Goal: Transaction & Acquisition: Purchase product/service

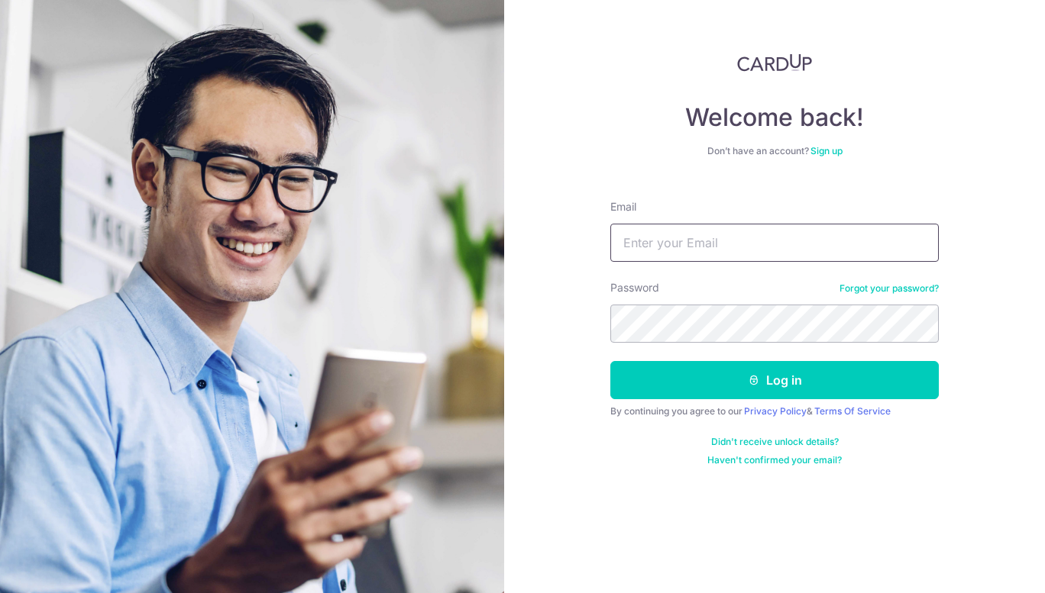
type input "james.smyllie@outlook.com"
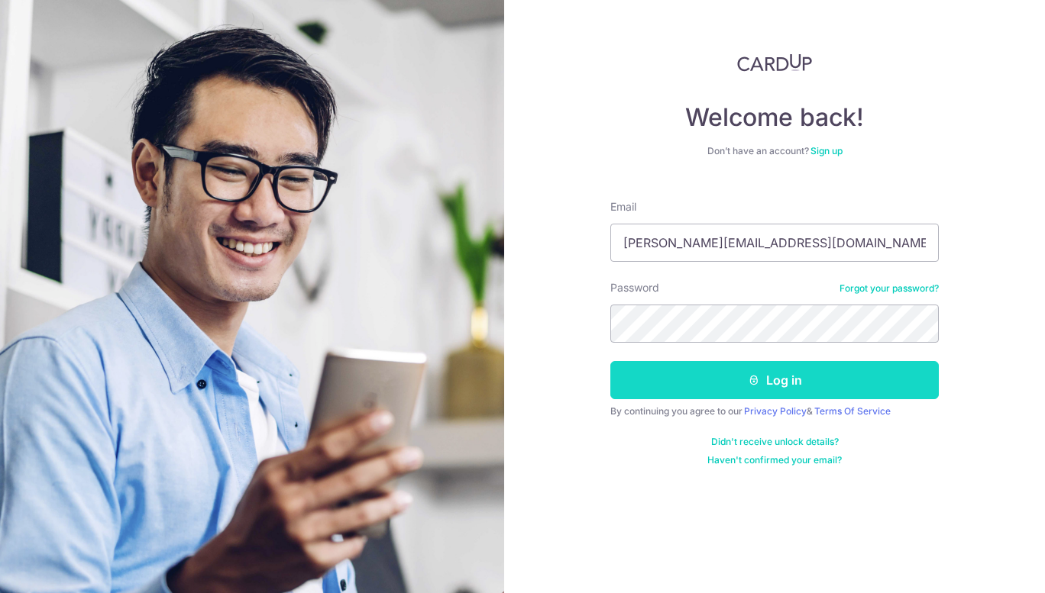
click at [773, 385] on button "Log in" at bounding box center [774, 380] width 328 height 38
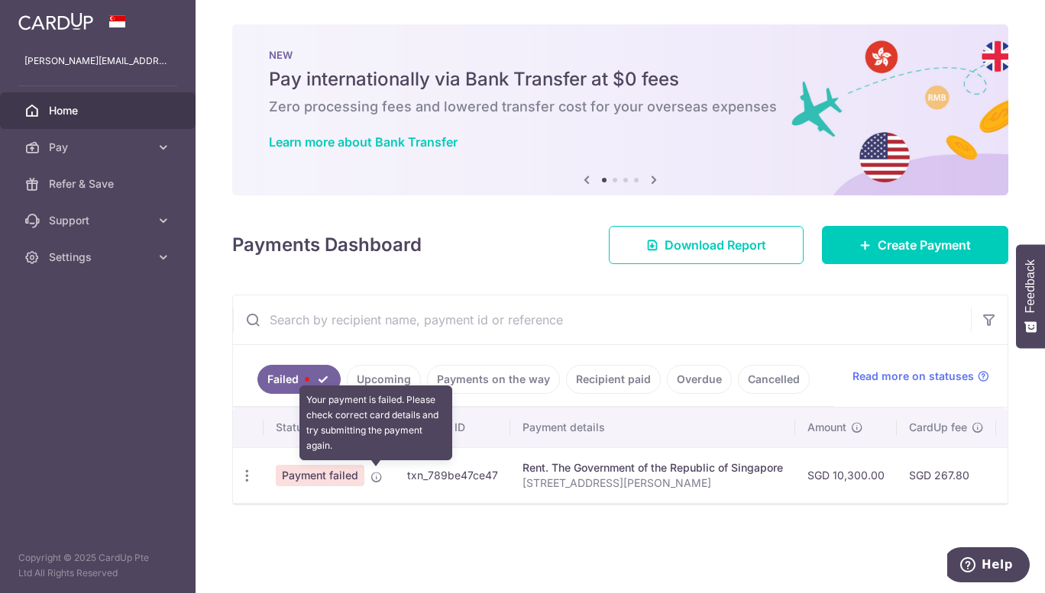
click at [376, 476] on icon at bounding box center [376, 477] width 12 height 12
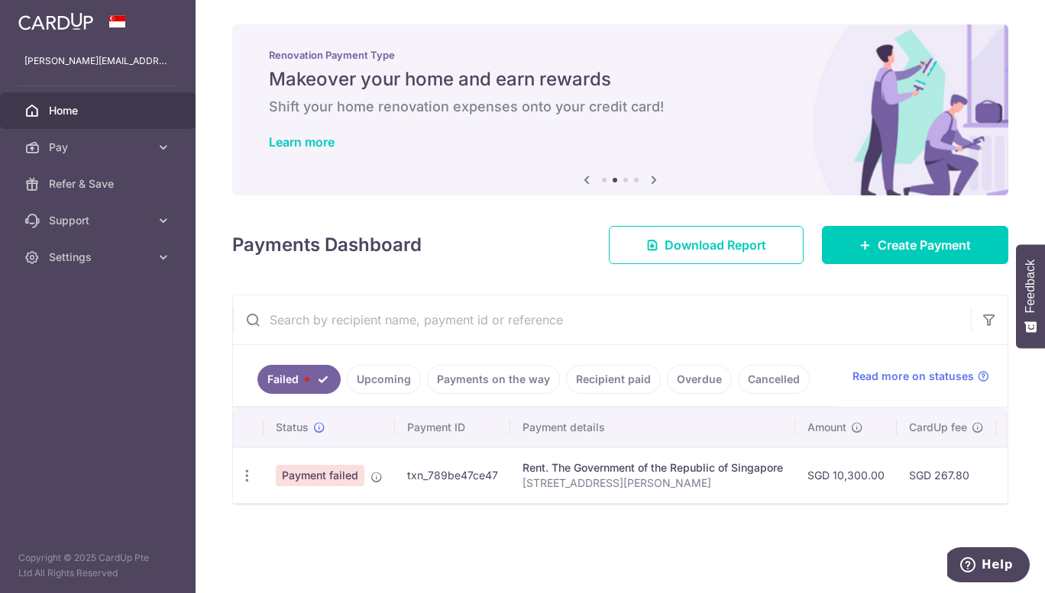
click at [374, 383] on link "Upcoming" at bounding box center [384, 379] width 74 height 29
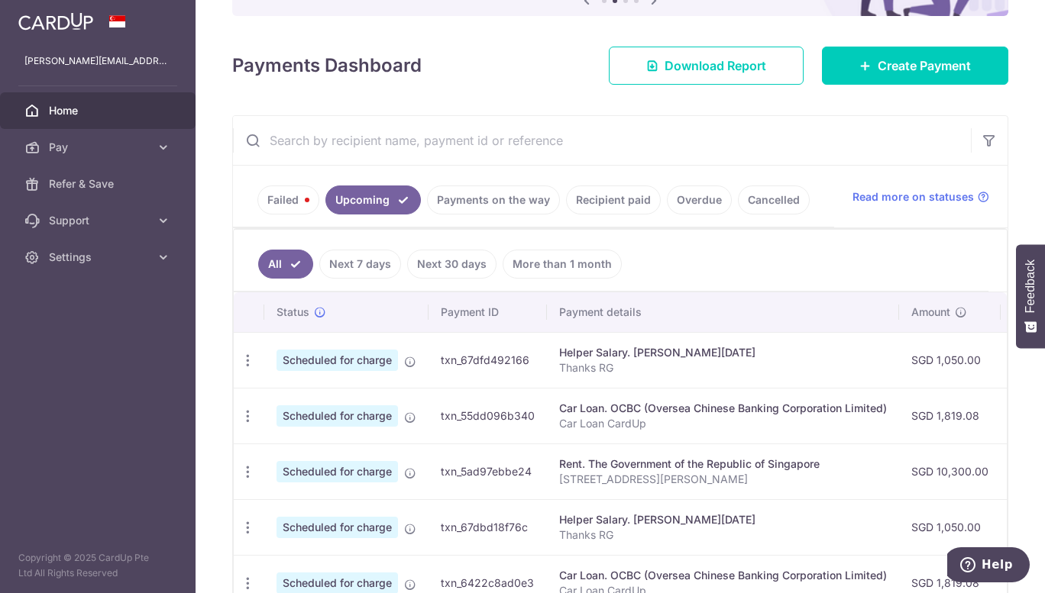
scroll to position [179, 0]
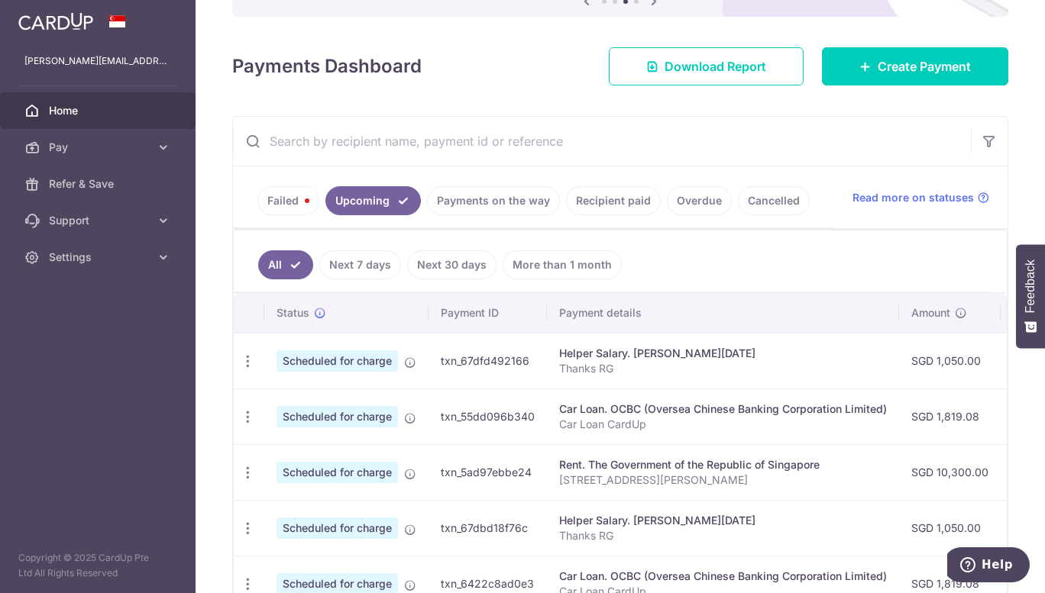
click at [264, 197] on link "Failed" at bounding box center [288, 200] width 62 height 29
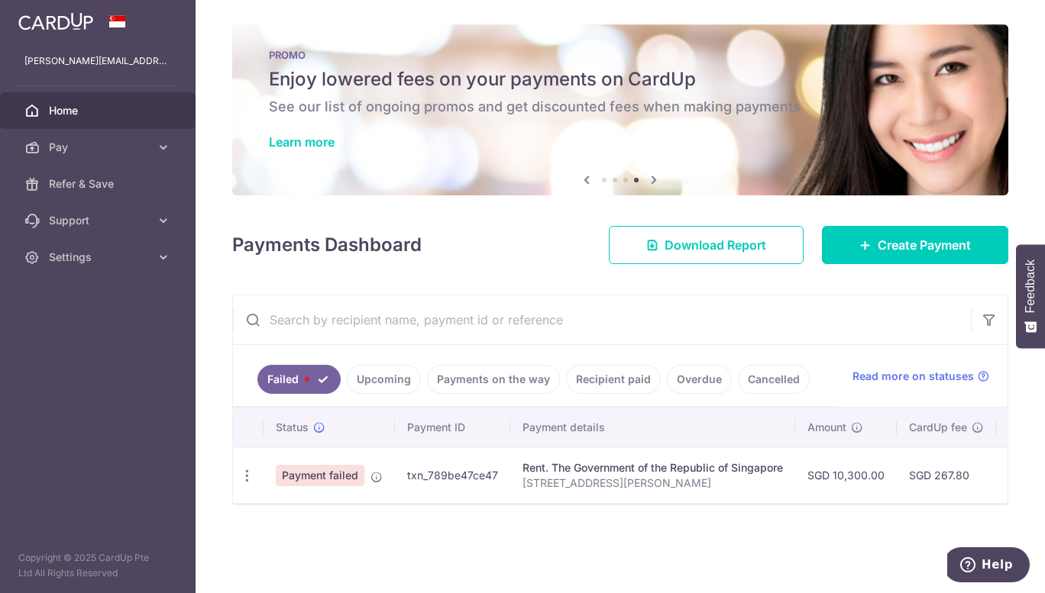
scroll to position [0, 387]
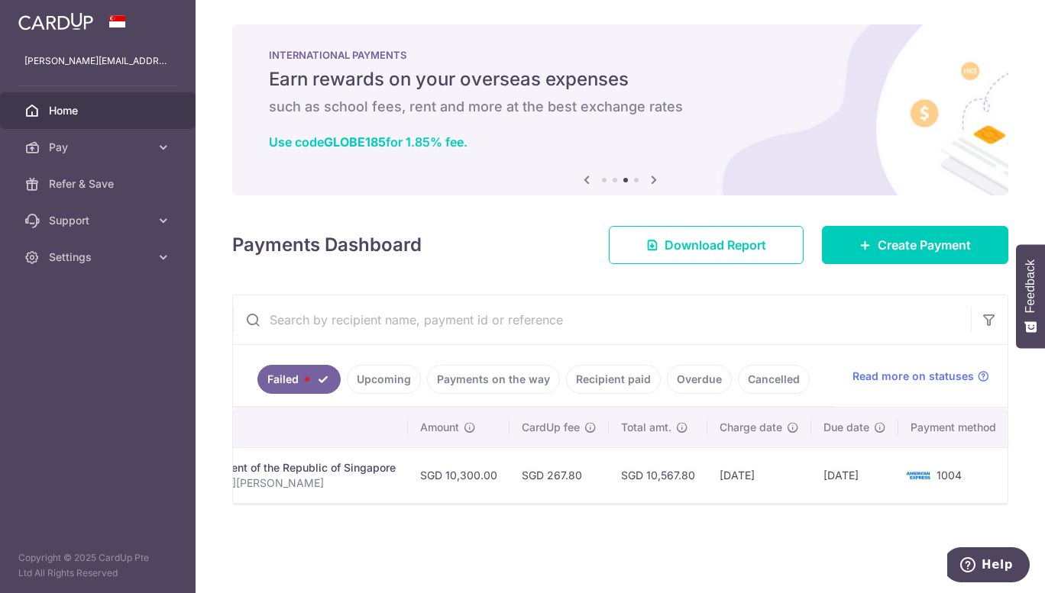
click at [832, 481] on td "07/10/2025" at bounding box center [854, 476] width 87 height 56
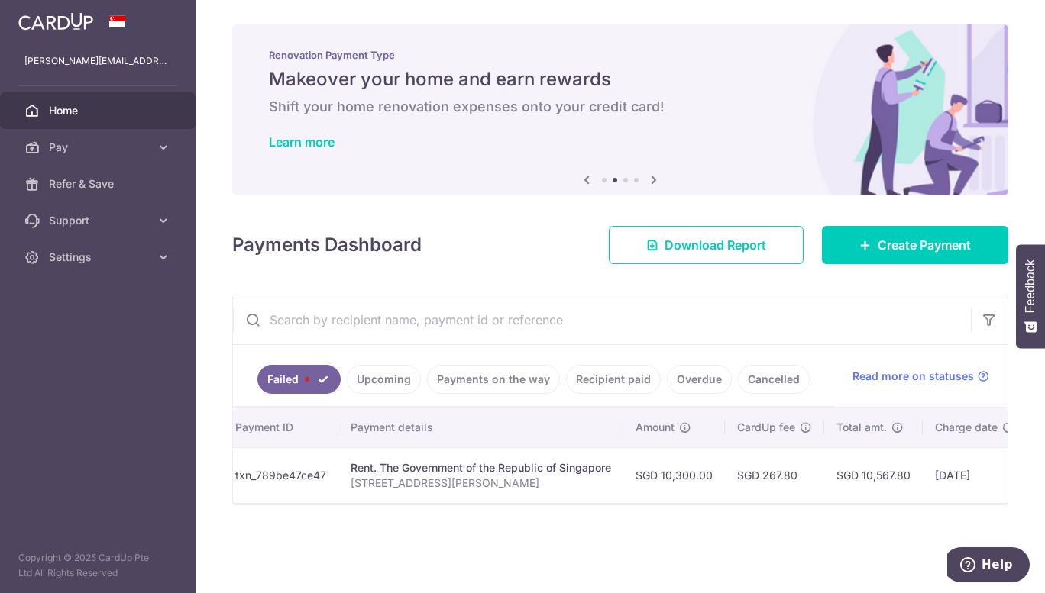
scroll to position [0, 0]
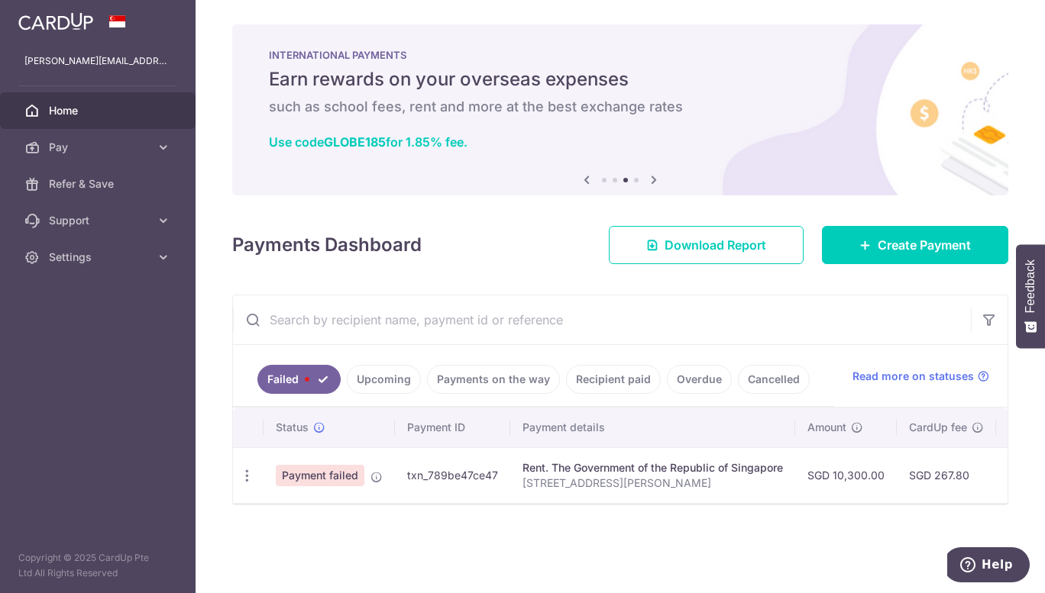
click at [369, 386] on link "Upcoming" at bounding box center [384, 379] width 74 height 29
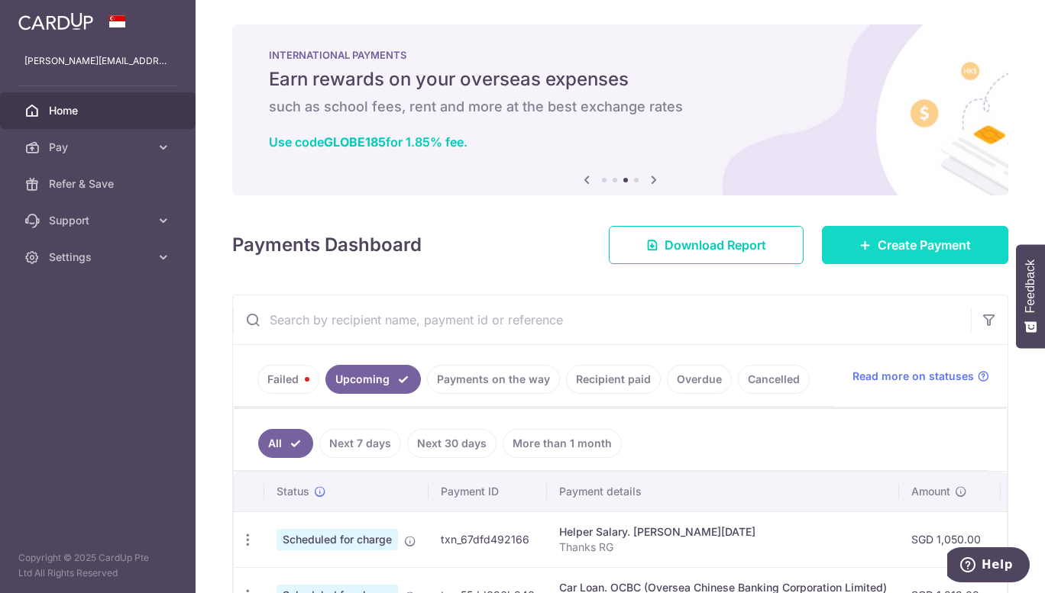
click at [901, 252] on span "Create Payment" at bounding box center [923, 245] width 93 height 18
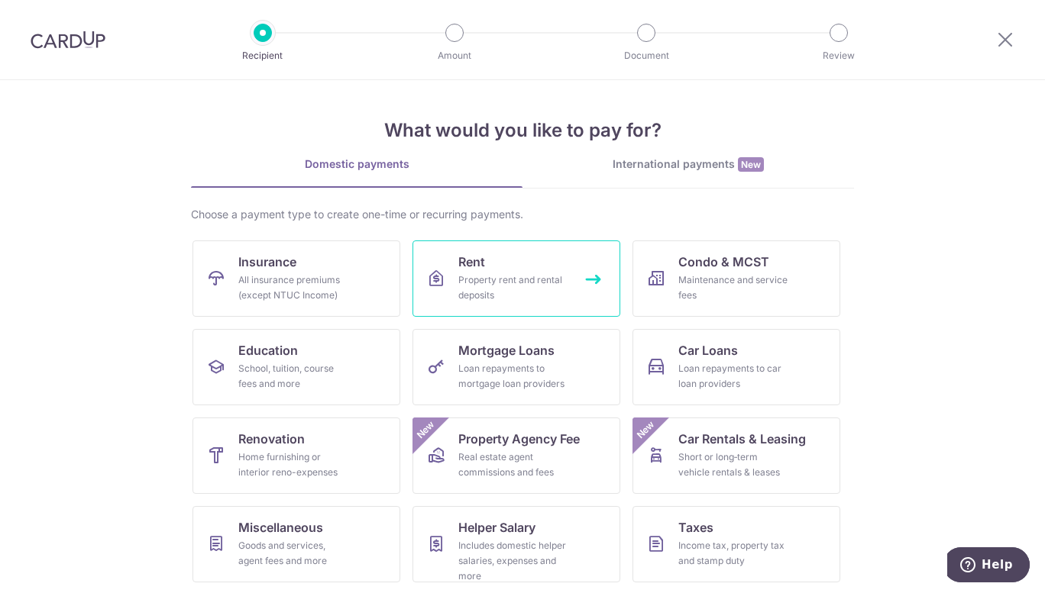
click at [509, 276] on div "Property rent and rental deposits" at bounding box center [513, 288] width 110 height 31
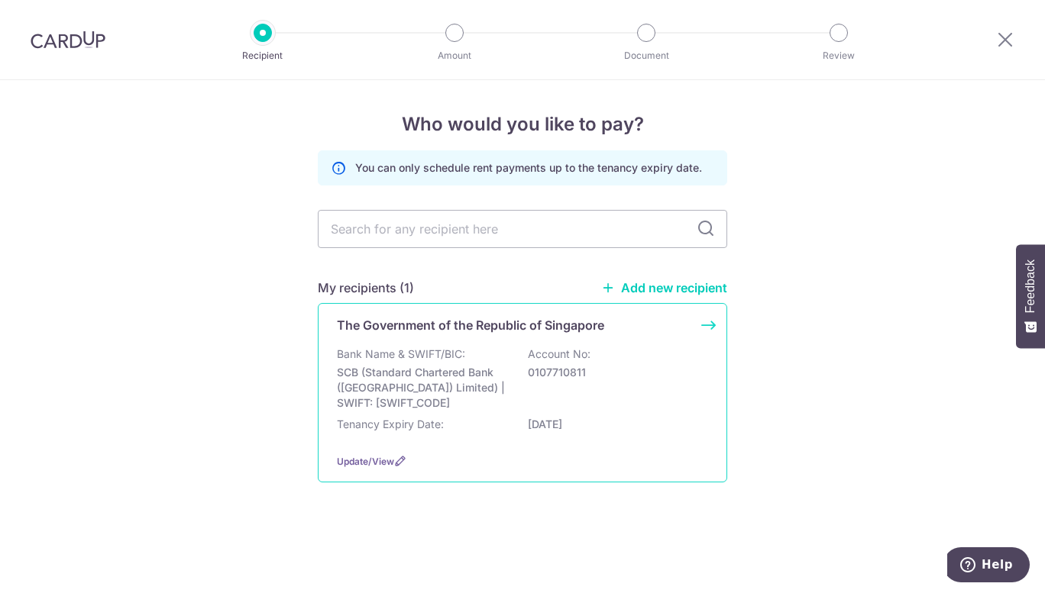
click at [502, 415] on div "Bank Name & SWIFT/BIC: SCB (Standard Chartered Bank (Singapore) Limited) | SWIF…" at bounding box center [522, 394] width 371 height 95
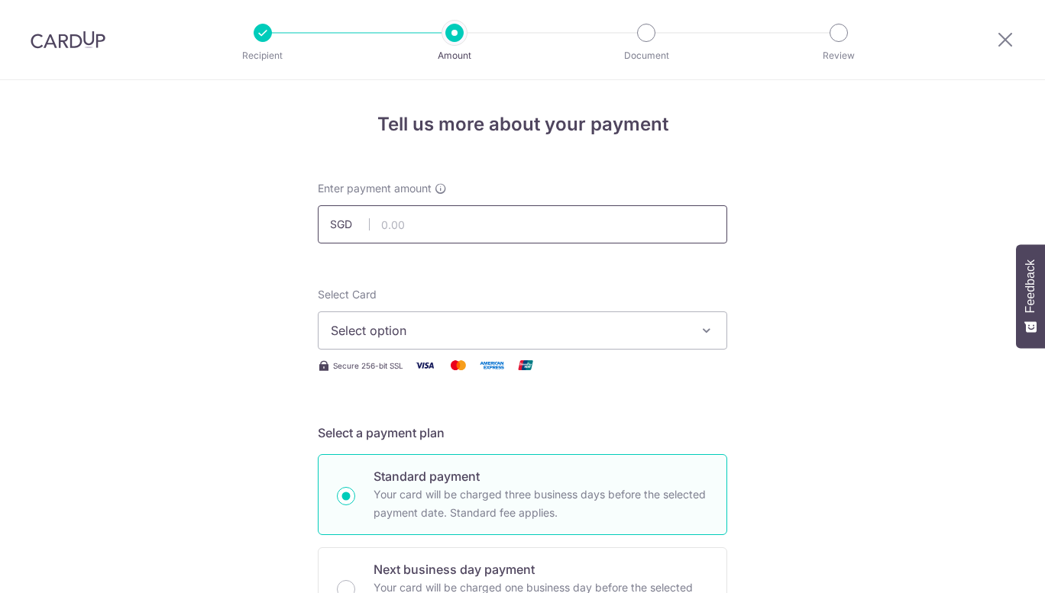
drag, startPoint x: 0, startPoint y: 0, endPoint x: 396, endPoint y: 231, distance: 458.6
click at [396, 231] on input "text" at bounding box center [522, 224] width 409 height 38
type input "10,300.00"
click at [470, 340] on button "Select option" at bounding box center [522, 331] width 409 height 38
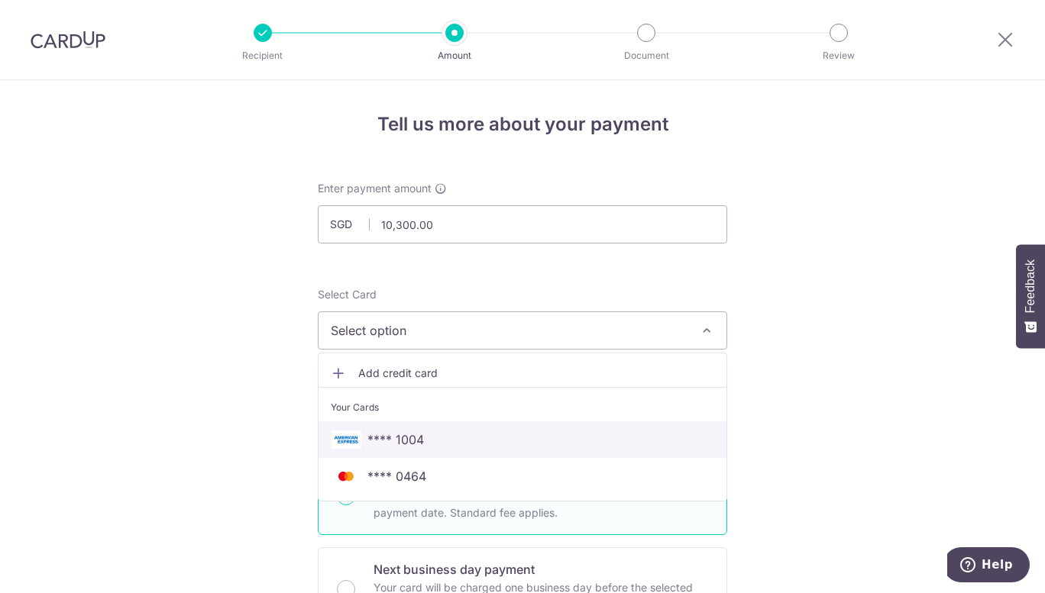
click at [416, 441] on span "**** 1004" at bounding box center [395, 440] width 57 height 18
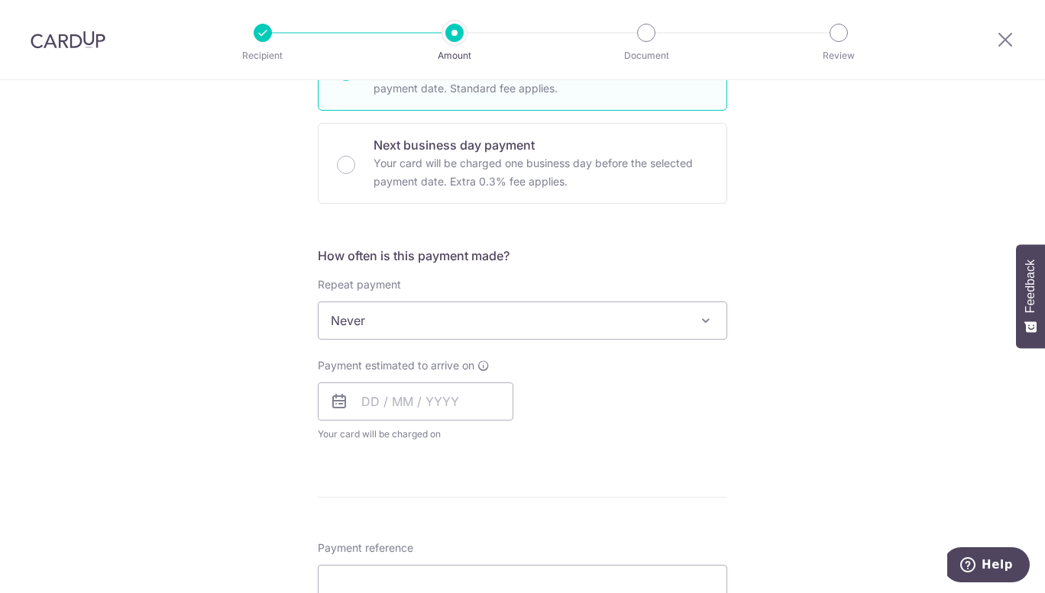
scroll to position [427, 0]
click at [410, 406] on input "text" at bounding box center [415, 399] width 195 height 38
click at [438, 548] on link "8" at bounding box center [440, 538] width 24 height 24
type input "08/10/2025"
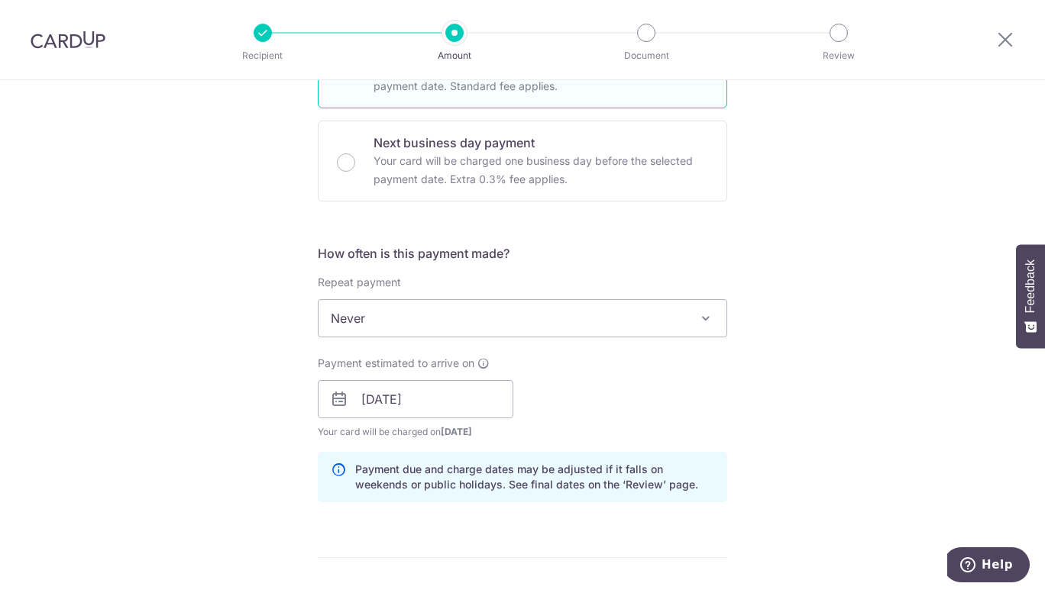
click at [165, 425] on div "Tell us more about your payment Enter payment amount SGD 10,300.00 10300.00 Sel…" at bounding box center [522, 375] width 1045 height 1444
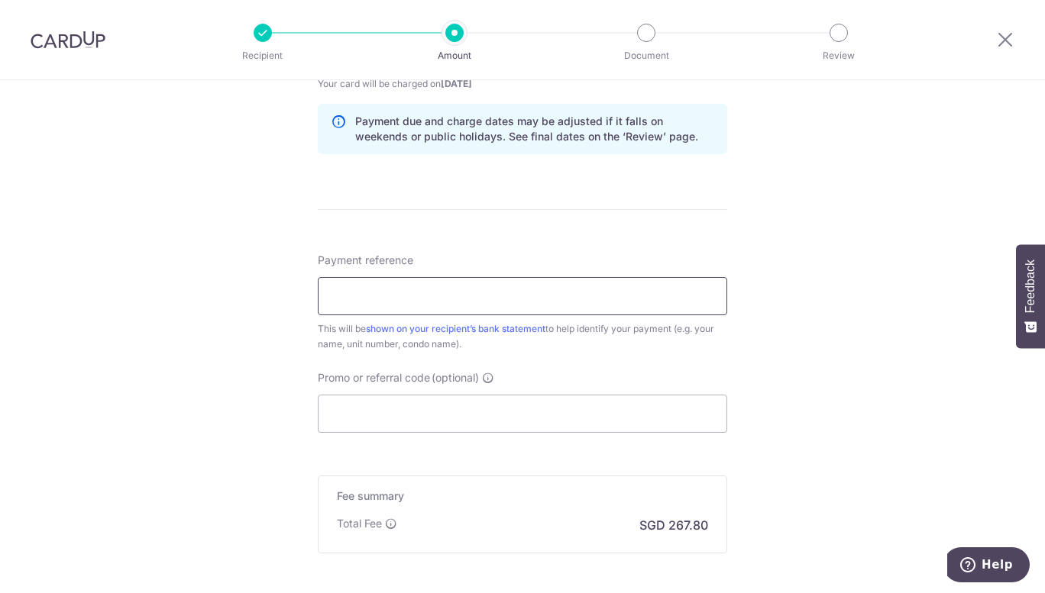
click at [384, 305] on input "Payment reference" at bounding box center [522, 296] width 409 height 38
paste input "67 Kheam Hock Road"
type input "67 Kheam Hock Road"
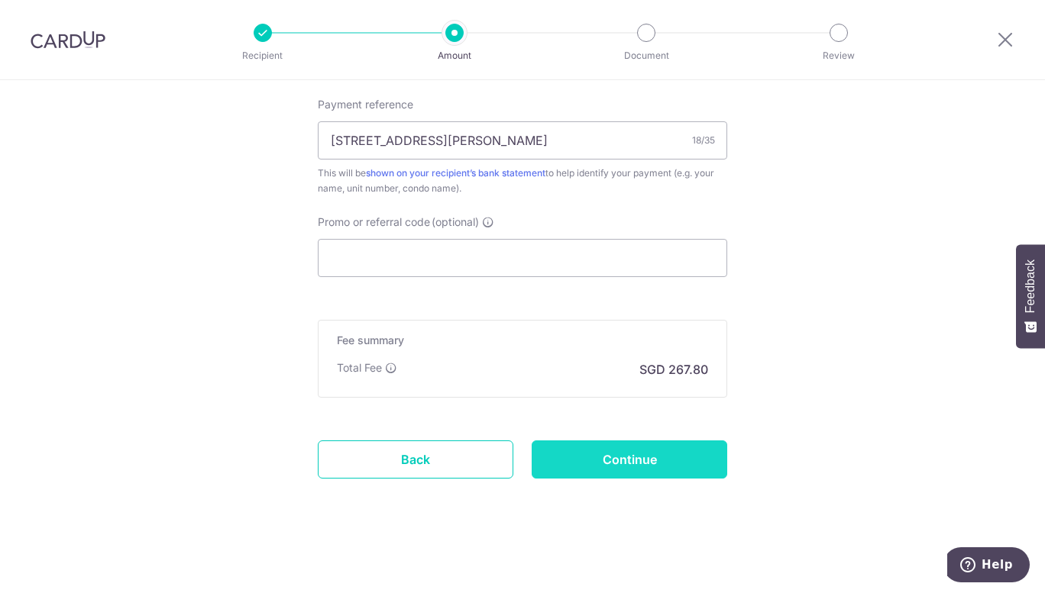
click at [615, 452] on input "Continue" at bounding box center [629, 460] width 195 height 38
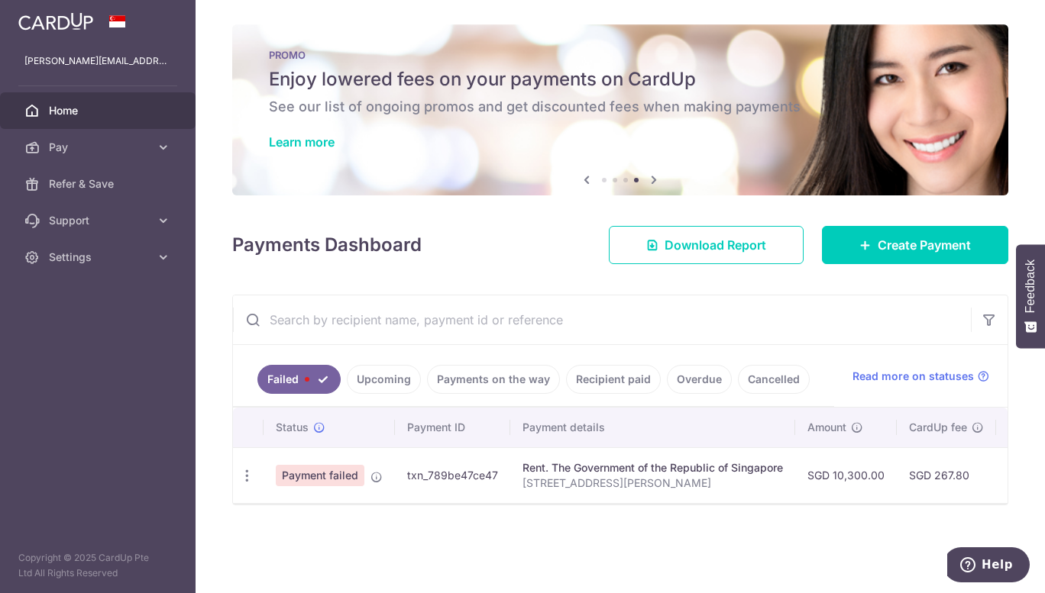
click at [690, 470] on div "Rent. The Government of the Republic of Singapore" at bounding box center [652, 467] width 260 height 15
click at [381, 387] on link "Upcoming" at bounding box center [384, 379] width 74 height 29
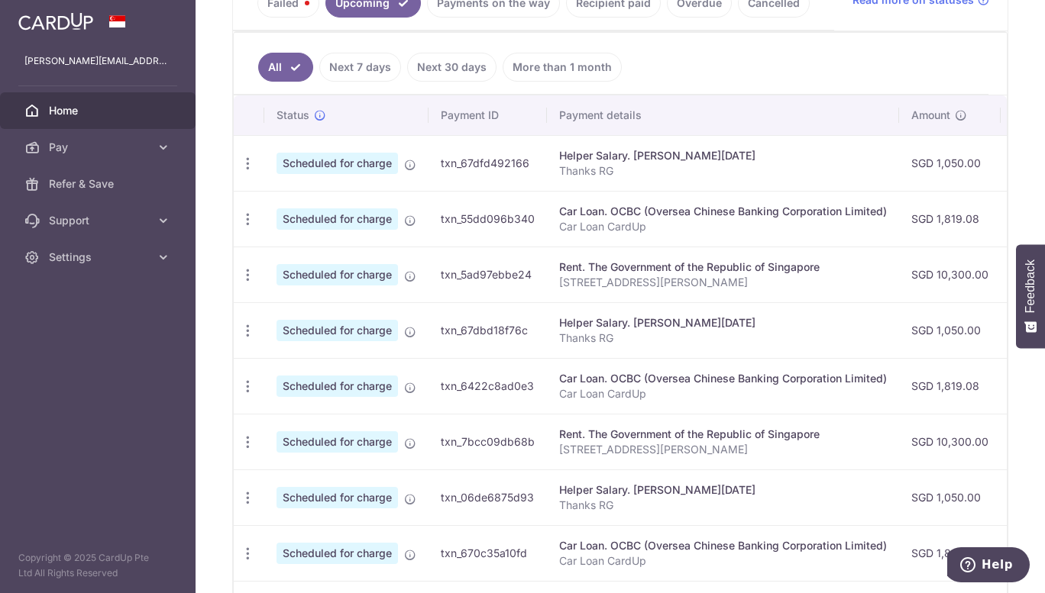
scroll to position [377, 0]
click at [250, 277] on icon "button" at bounding box center [248, 275] width 16 height 16
click at [325, 322] on span "Update payment" at bounding box center [329, 316] width 104 height 18
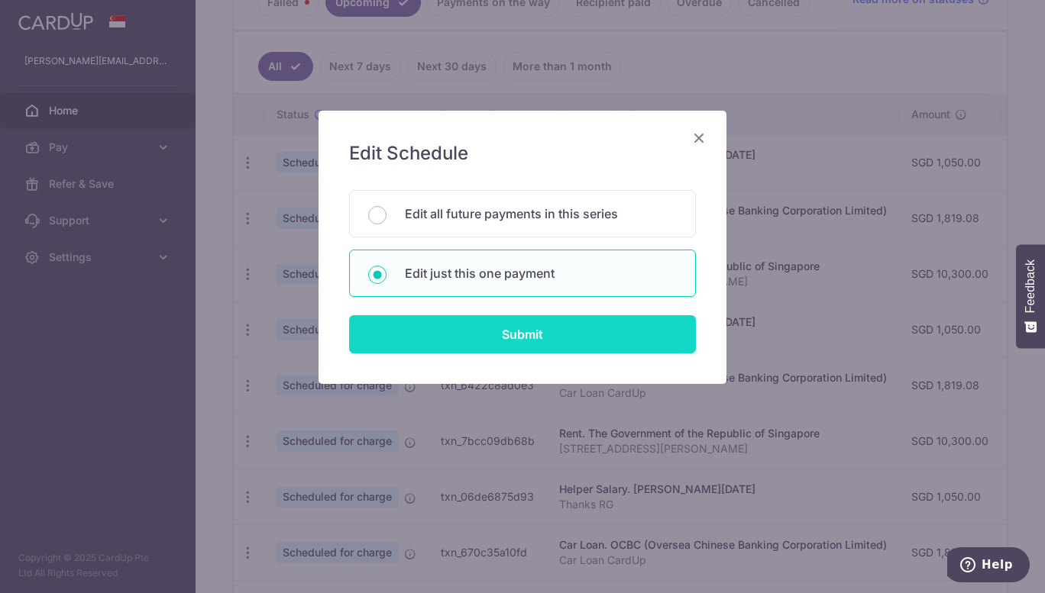
click at [486, 344] on input "Submit" at bounding box center [522, 334] width 347 height 38
radio input "true"
type input "10,300.00"
type input "07/11/2025"
type input "67 Kheam Hock Road"
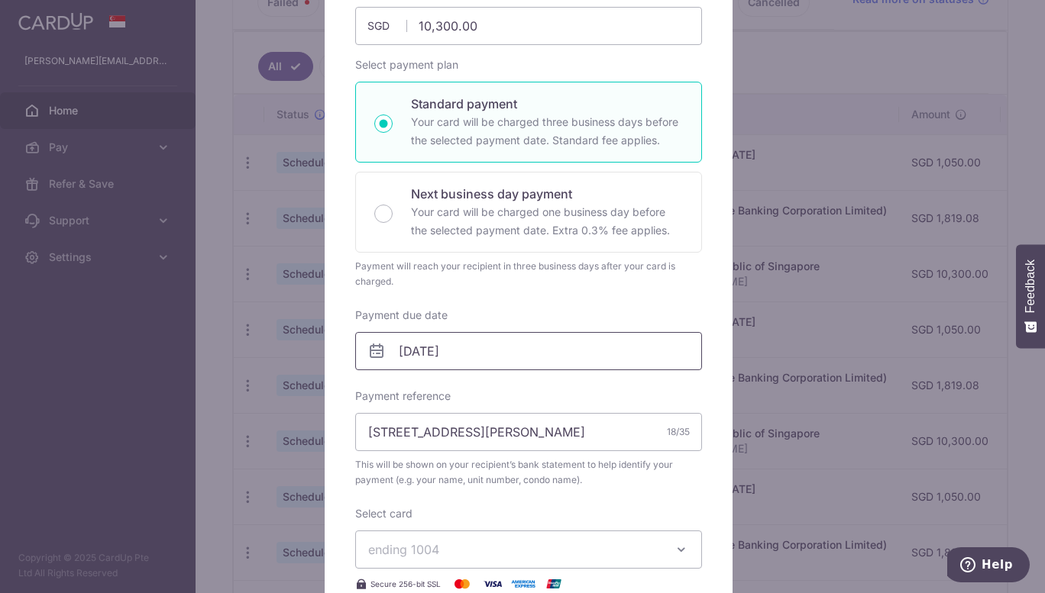
scroll to position [189, 0]
drag, startPoint x: 493, startPoint y: 432, endPoint x: 273, endPoint y: 417, distance: 219.7
click at [273, 417] on div "Edit payment By clicking apply, you will make changes to all payments to The Go…" at bounding box center [522, 296] width 1045 height 593
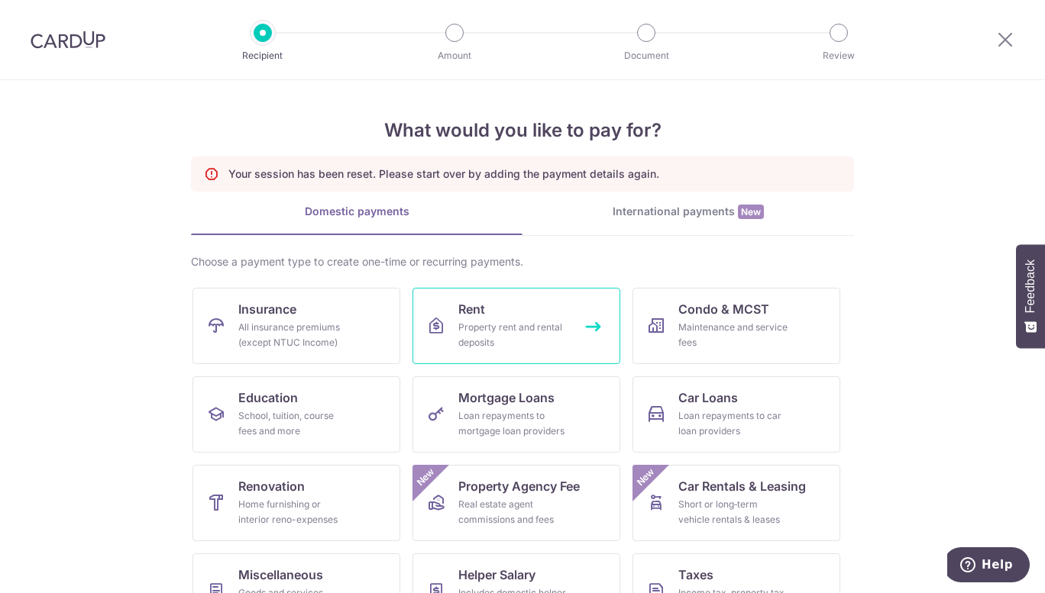
click at [493, 333] on div "Property rent and rental deposits" at bounding box center [513, 335] width 110 height 31
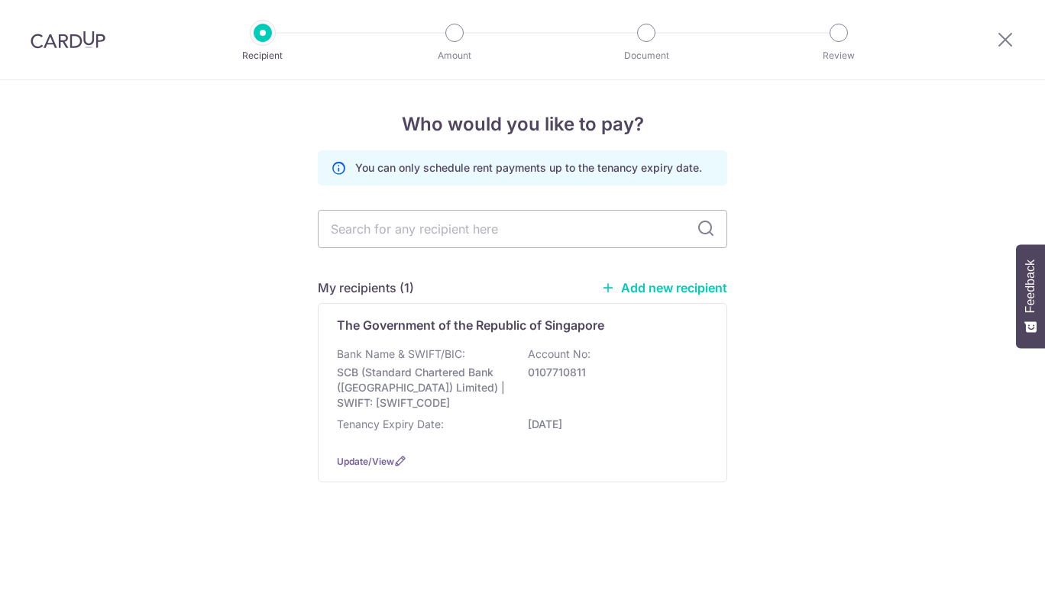
click at [477, 384] on p "SCB (Standard Chartered Bank (Singapore) Limited) | SWIFT: SCBLSG22XXX" at bounding box center [422, 388] width 171 height 46
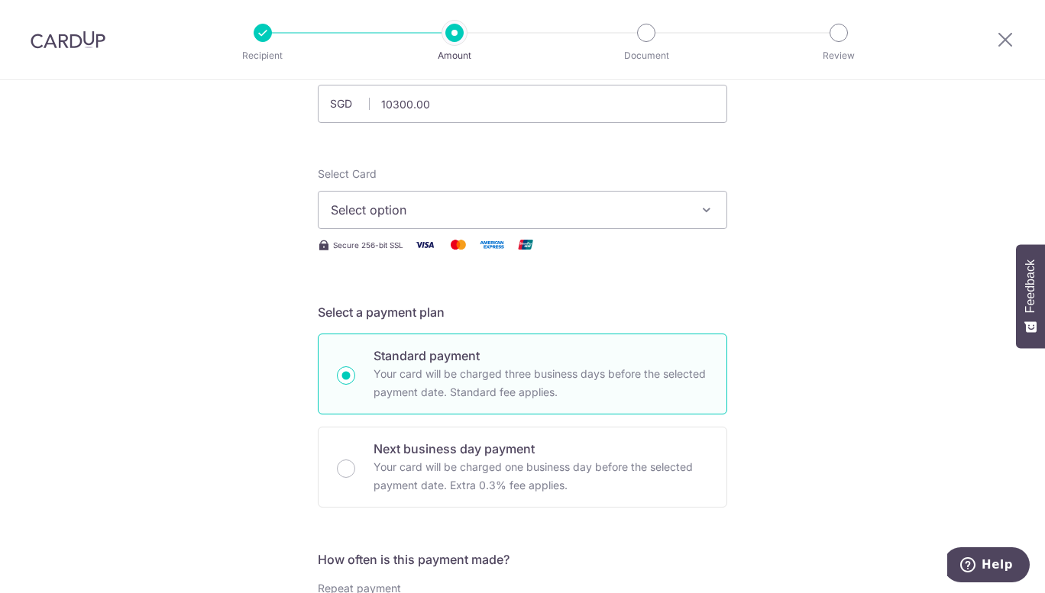
scroll to position [60, 0]
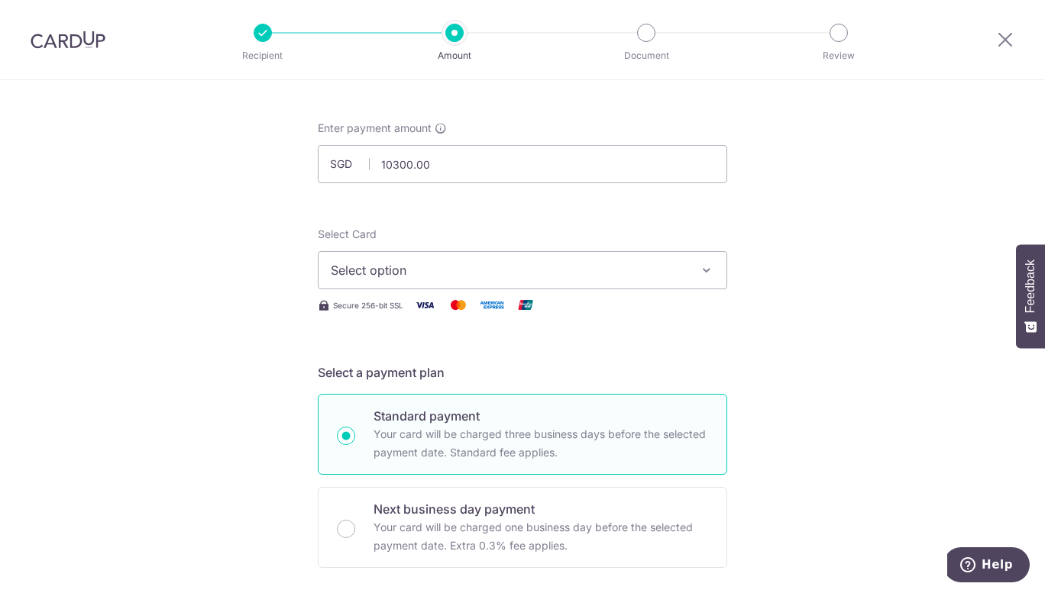
type input "10,300.00"
click at [676, 276] on span "Select option" at bounding box center [509, 270] width 356 height 18
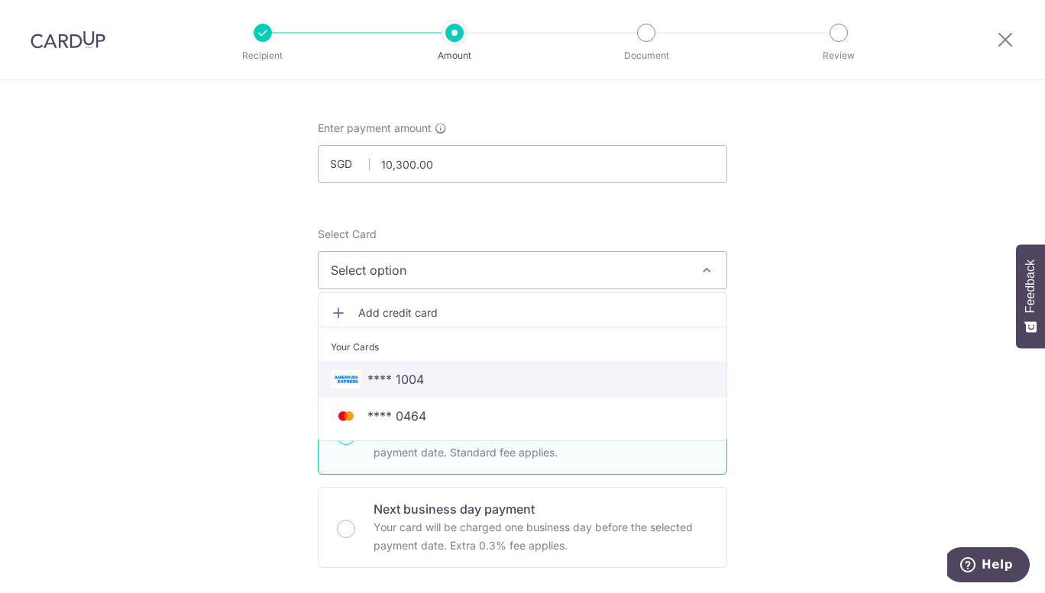
click at [492, 372] on span "**** 1004" at bounding box center [522, 379] width 383 height 18
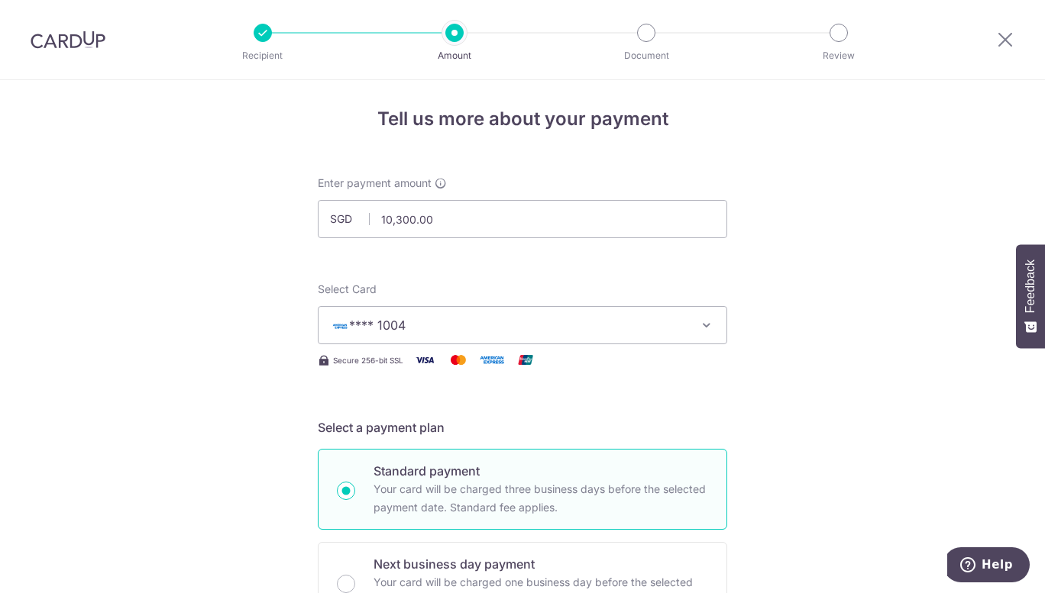
scroll to position [5, 0]
click at [563, 318] on span "**** 1004" at bounding box center [509, 326] width 356 height 18
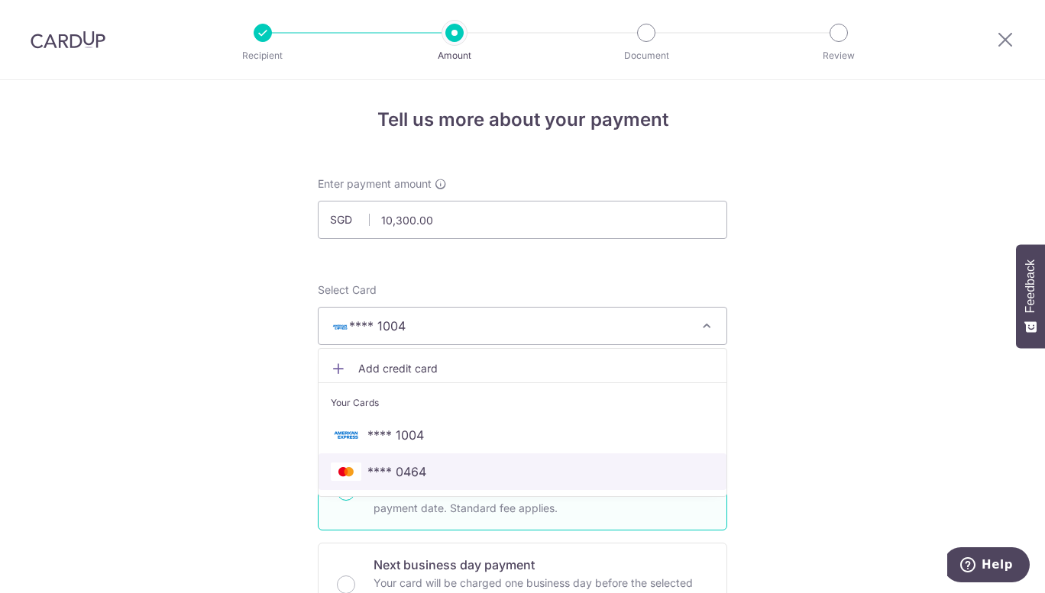
click at [431, 468] on span "**** 0464" at bounding box center [522, 472] width 383 height 18
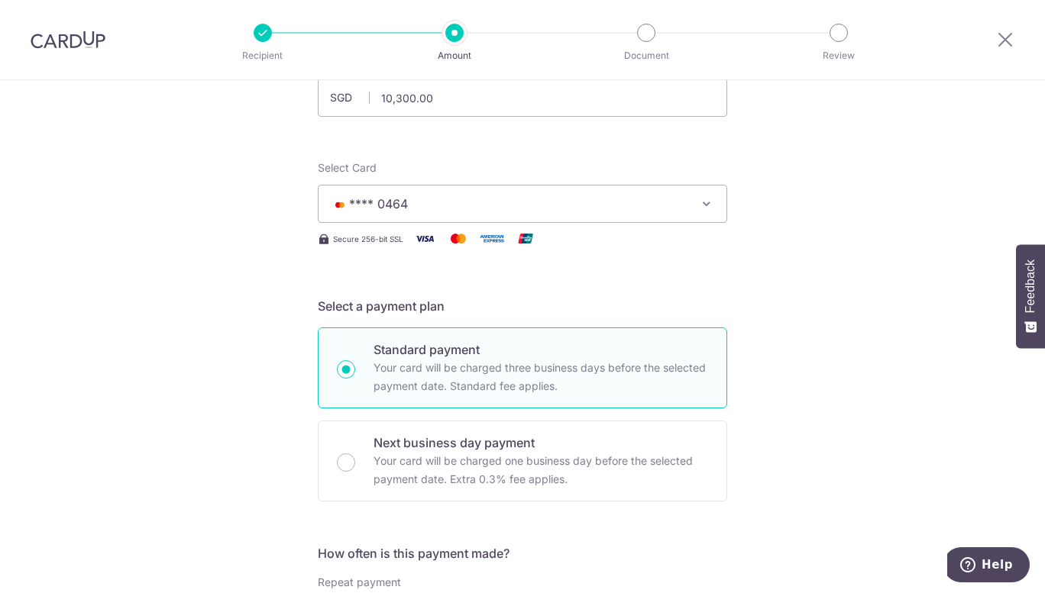
scroll to position [105, 0]
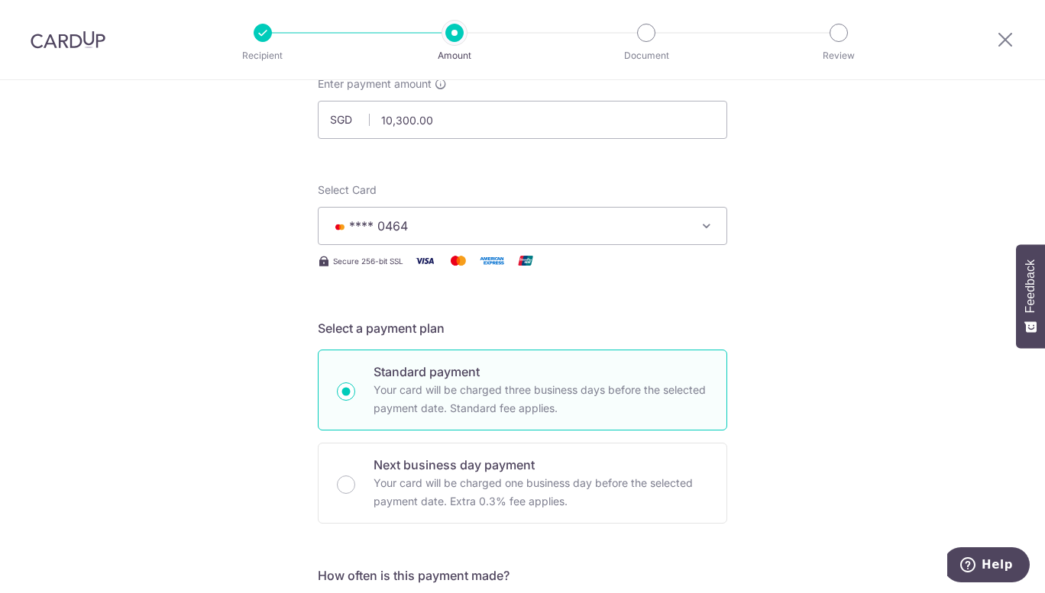
click at [515, 228] on span "**** 0464" at bounding box center [509, 226] width 356 height 18
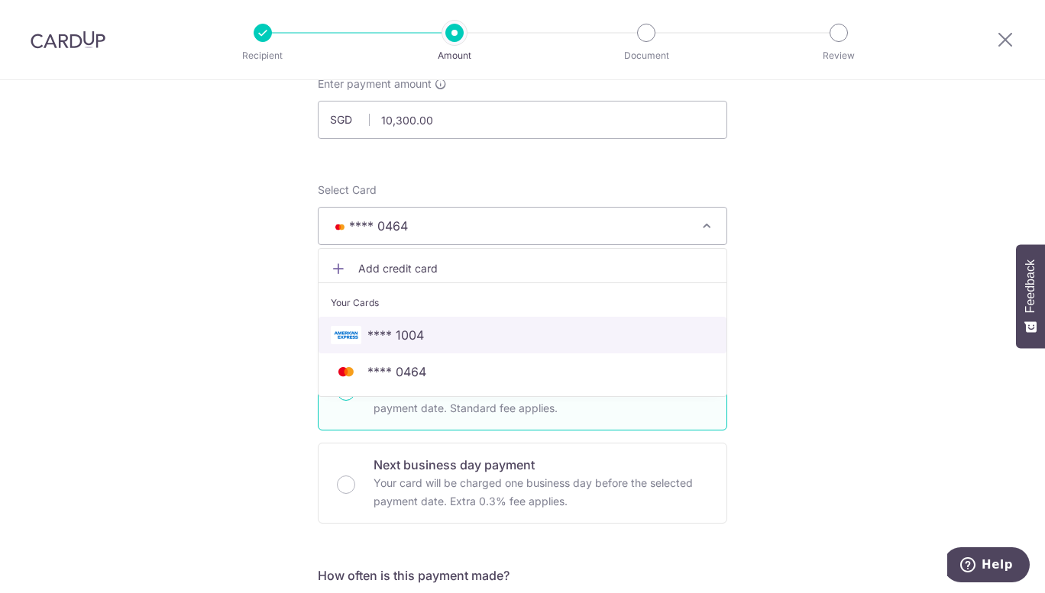
click at [419, 327] on span "**** 1004" at bounding box center [395, 335] width 57 height 18
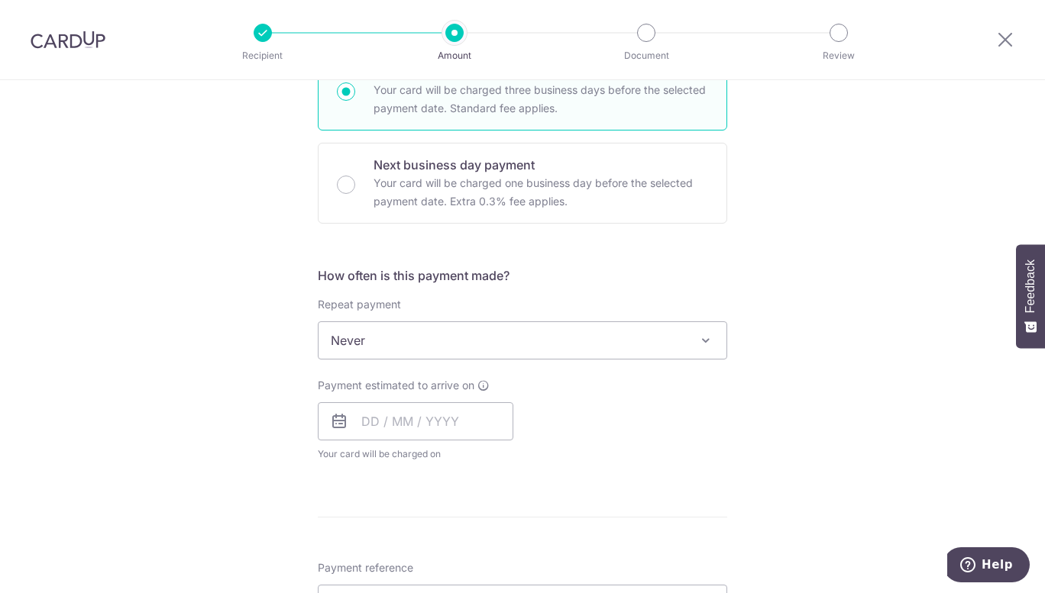
scroll to position [405, 0]
click at [392, 415] on input "text" at bounding box center [415, 421] width 195 height 38
click at [441, 557] on link "8" at bounding box center [440, 560] width 24 height 24
type input "08/10/2025"
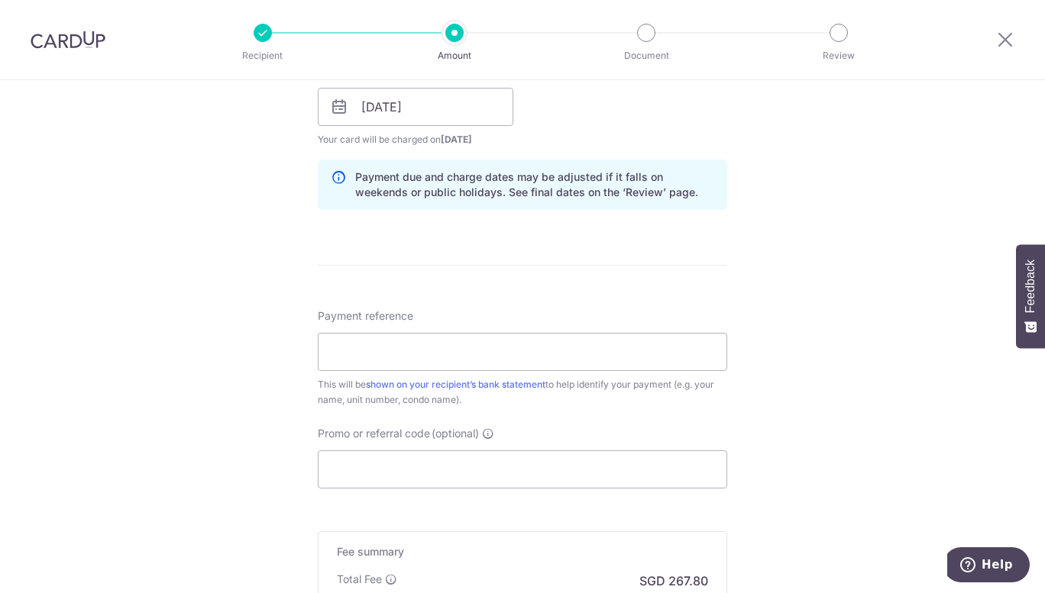
scroll to position [719, 0]
click at [338, 351] on input "Payment reference" at bounding box center [522, 353] width 409 height 38
type input "67 Kheam Hock Road"
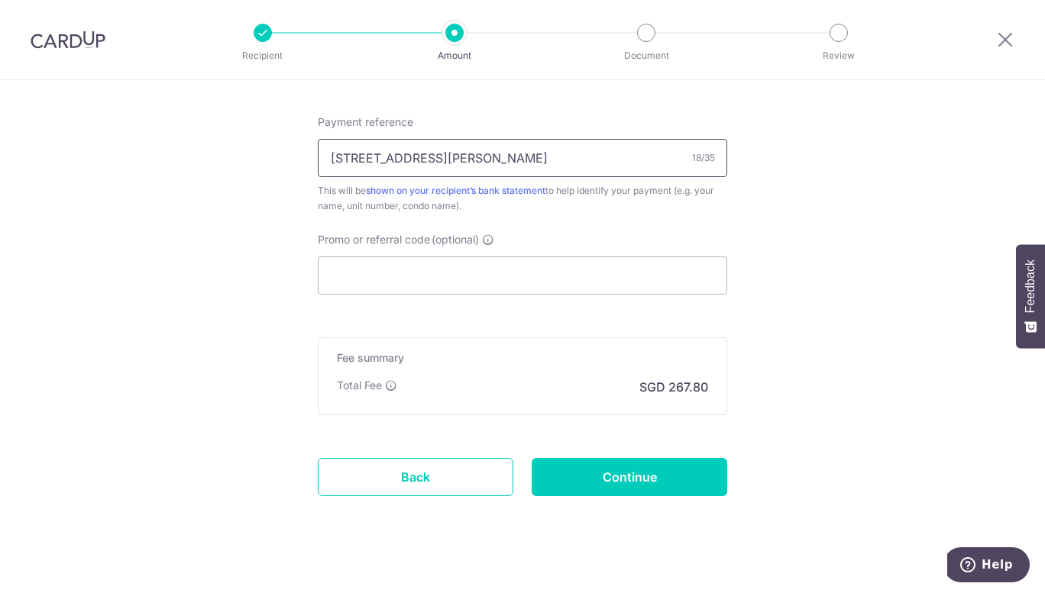
scroll to position [931, 0]
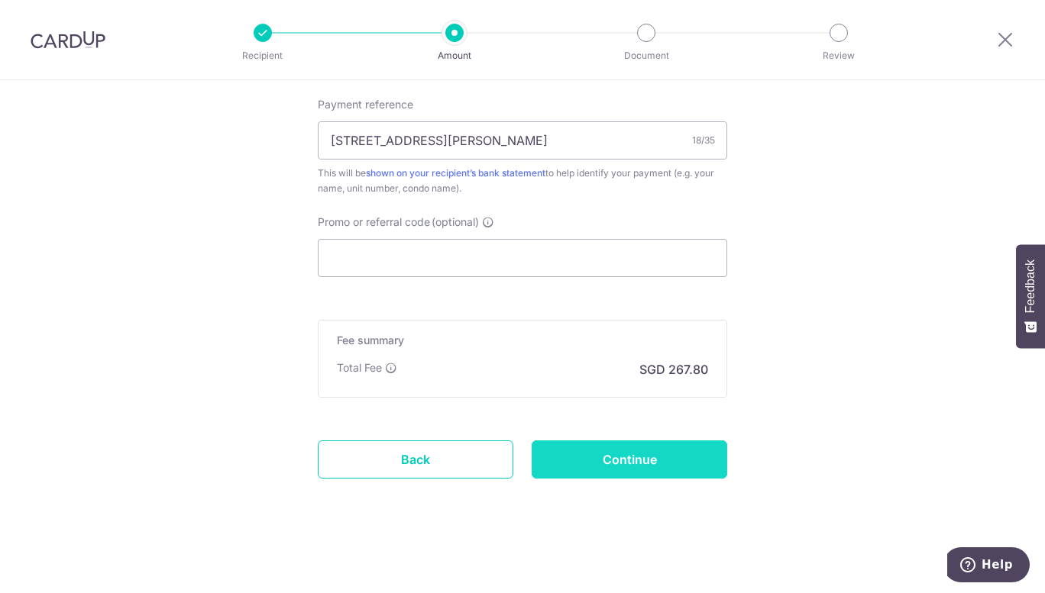
click at [611, 467] on input "Continue" at bounding box center [629, 460] width 195 height 38
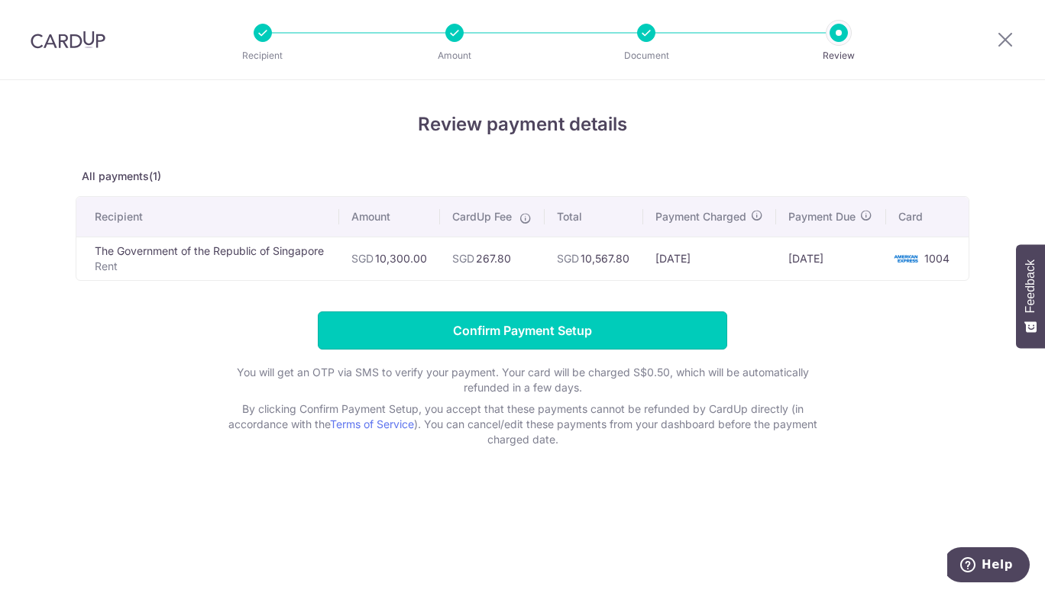
click at [536, 327] on input "Confirm Payment Setup" at bounding box center [522, 331] width 409 height 38
